Goal: Information Seeking & Learning: Learn about a topic

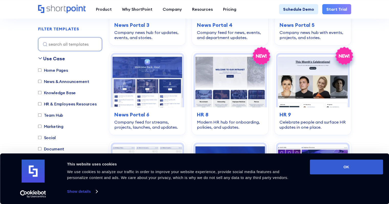
scroll to position [409, 0]
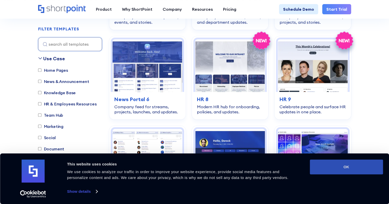
click at [364, 170] on button "OK" at bounding box center [346, 167] width 73 height 15
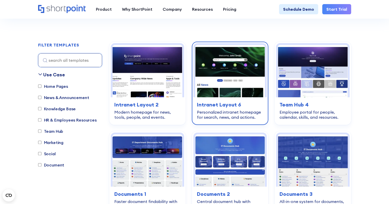
scroll to position [128, 0]
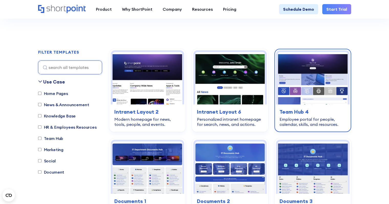
click at [291, 72] on img at bounding box center [313, 78] width 70 height 52
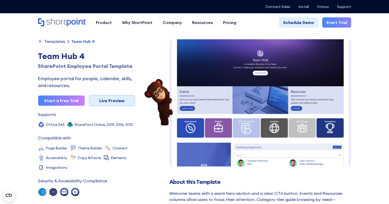
scroll to position [8, 0]
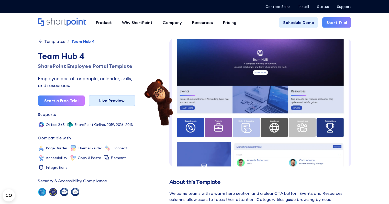
click at [104, 97] on link "Live Preview" at bounding box center [112, 100] width 47 height 11
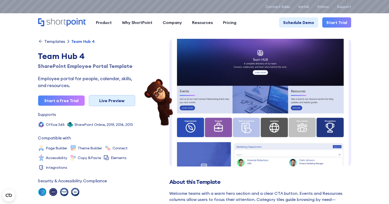
scroll to position [0, 0]
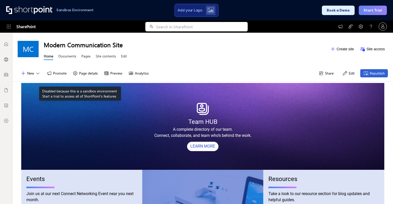
scroll to position [153, 0]
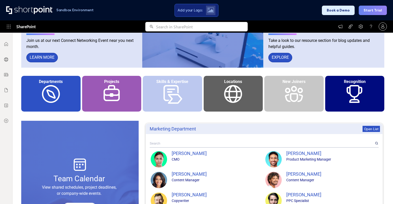
click at [226, 90] on div "Locations" at bounding box center [233, 94] width 59 height 36
click at [163, 85] on div "Skills & Expertise" at bounding box center [172, 82] width 58 height 10
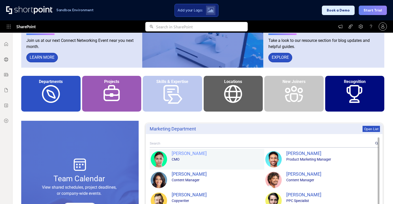
click at [182, 152] on div "Amanda Robertson" at bounding box center [217, 153] width 91 height 7
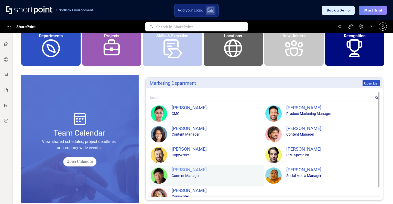
scroll to position [256, 0]
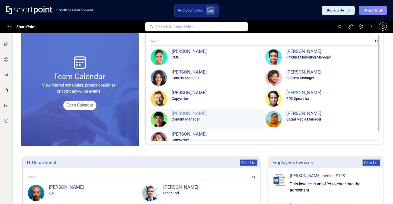
click at [183, 111] on div "Daniel Varga" at bounding box center [217, 113] width 91 height 7
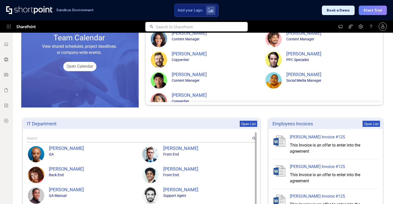
scroll to position [409, 0]
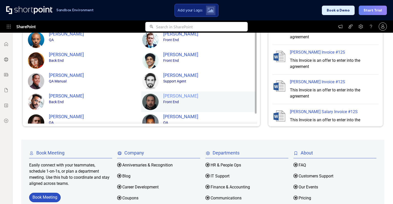
click at [174, 94] on div "Gregory Shaw" at bounding box center [208, 96] width 91 height 7
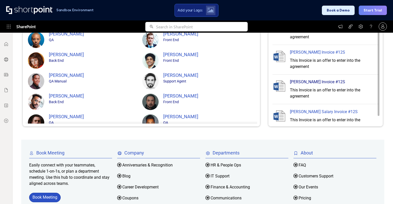
click at [321, 82] on div "Peter Salary Invoice #12S" at bounding box center [334, 82] width 88 height 6
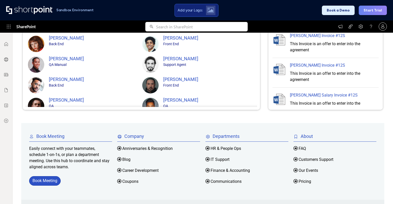
scroll to position [451, 0]
